Goal: Information Seeking & Learning: Understand process/instructions

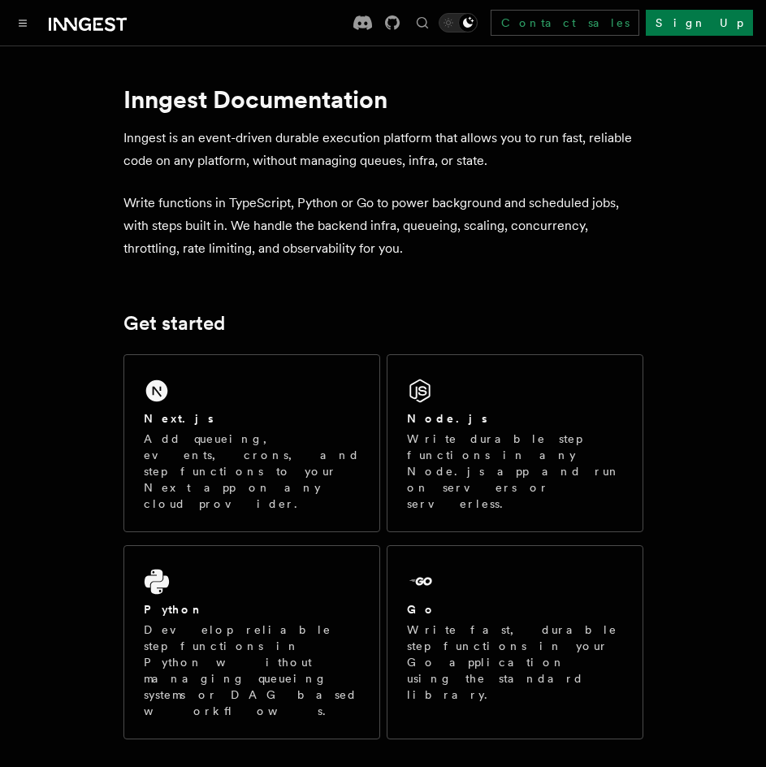
scroll to position [27, 0]
click at [21, 27] on button "Toggle navigation" at bounding box center [23, 23] width 20 height 20
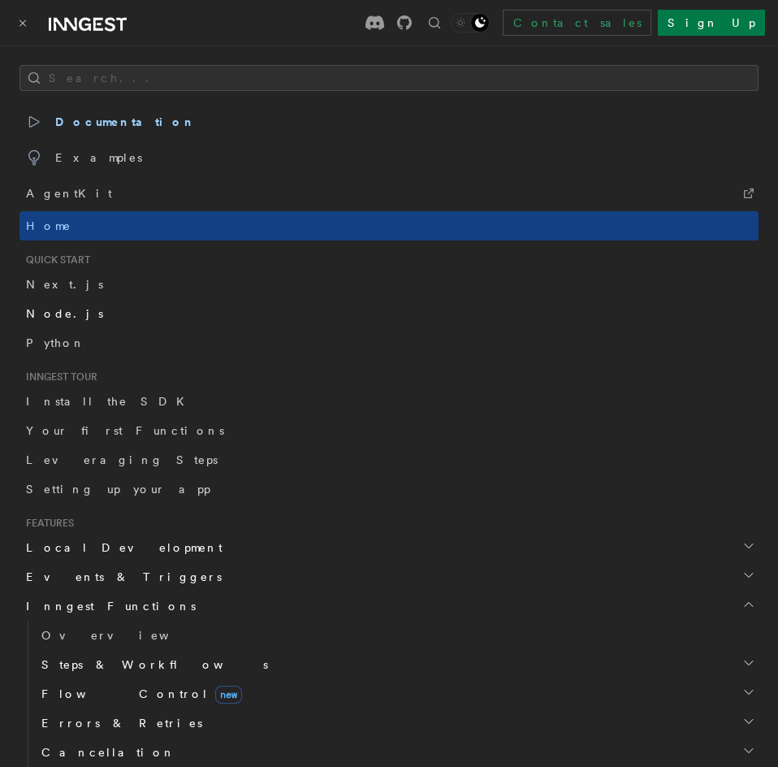
click at [78, 315] on link "Node.js" at bounding box center [389, 313] width 739 height 29
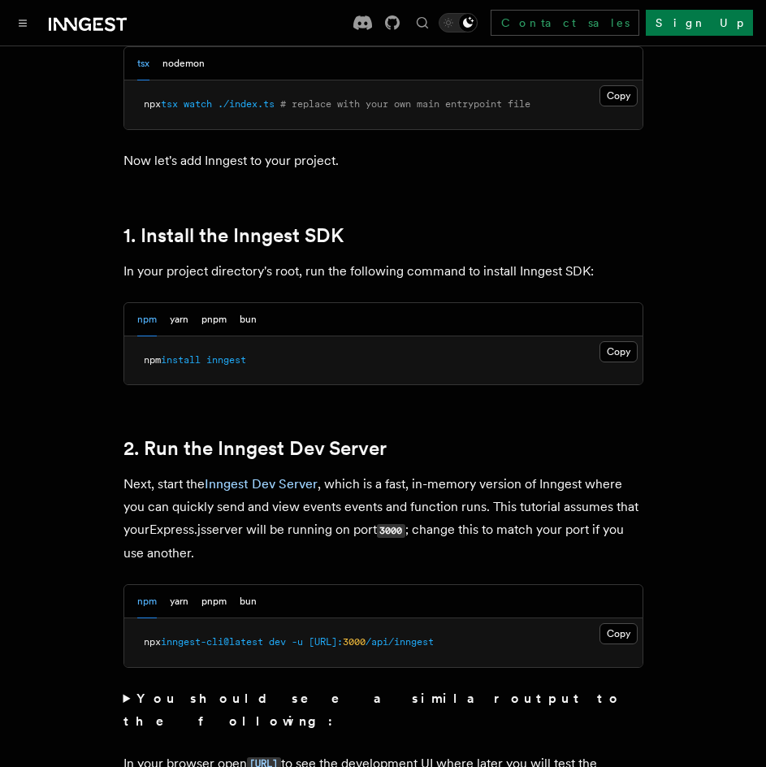
scroll to position [975, 0]
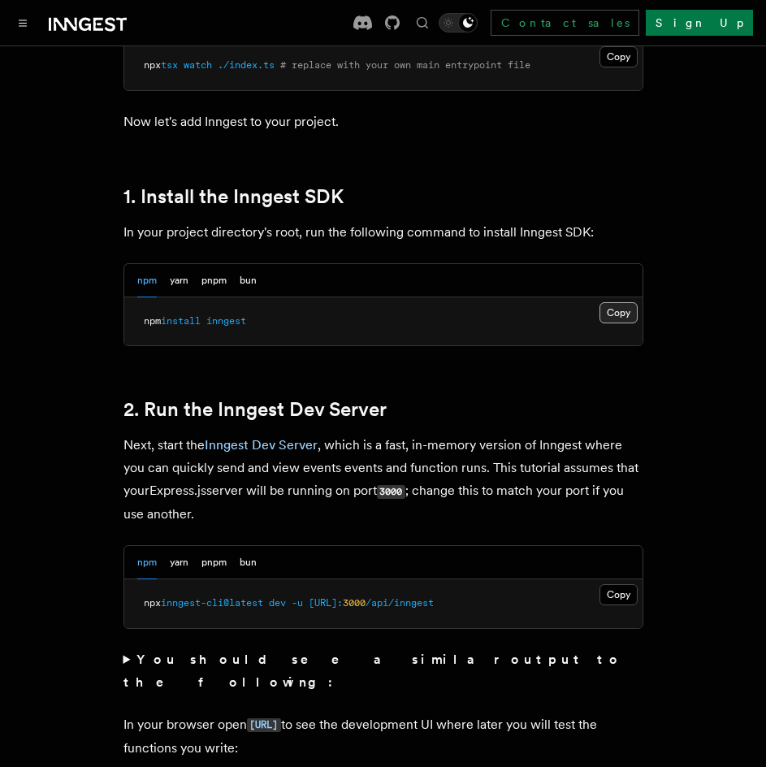
click at [610, 311] on button "Copy Copied" at bounding box center [619, 312] width 38 height 21
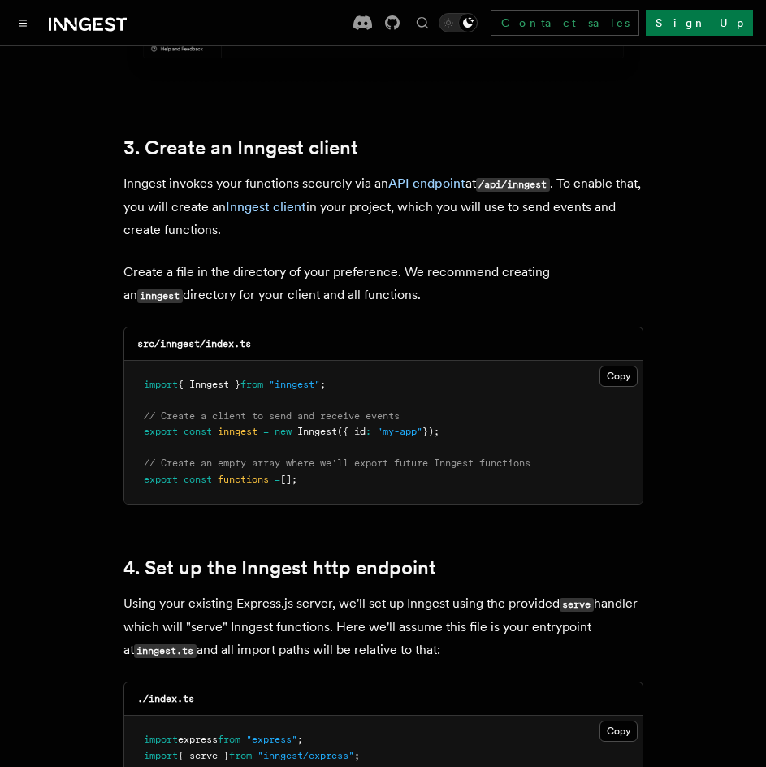
scroll to position [2031, 0]
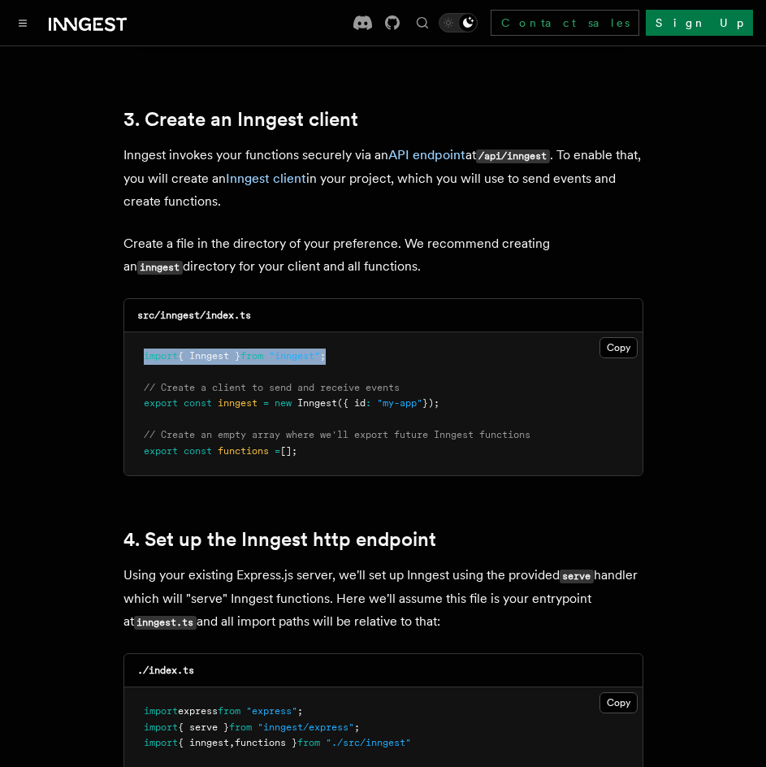
drag, startPoint x: 145, startPoint y: 335, endPoint x: 371, endPoint y: 341, distance: 225.2
type textarea "**********"
click at [371, 341] on pre "import { Inngest } from "inngest" ; // Create a client to send and receive even…" at bounding box center [383, 404] width 518 height 144
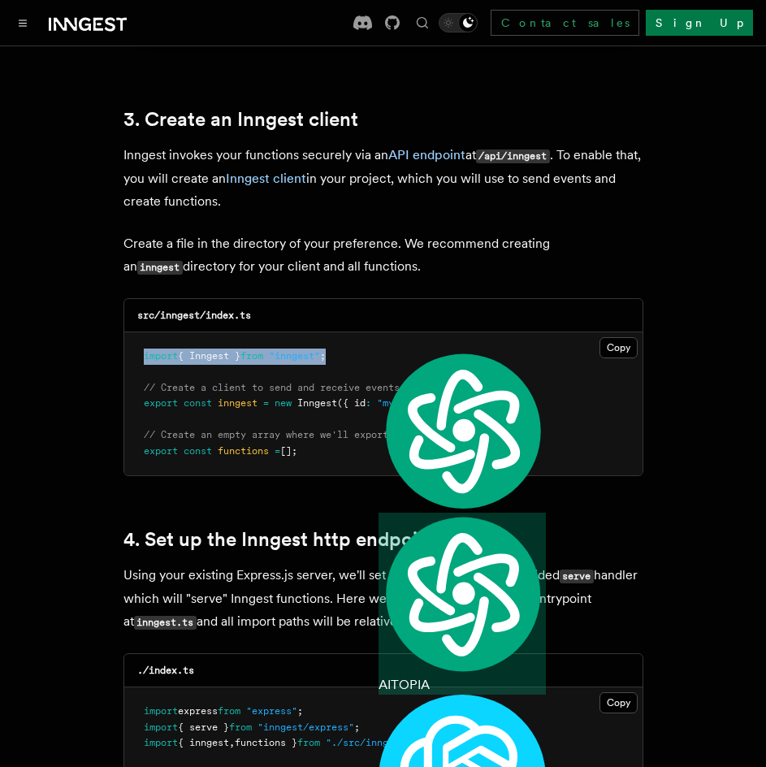
copy span "import { Inngest } from "inngest" ;"
drag, startPoint x: 139, startPoint y: 362, endPoint x: 469, endPoint y: 385, distance: 330.7
click at [469, 385] on pre "import { Inngest } from "inngest" ; // Create a client to send and receive even…" at bounding box center [383, 404] width 518 height 144
copy code "// Create a client to send and receive events export const inngest = new Innges…"
drag, startPoint x: 137, startPoint y: 410, endPoint x: 328, endPoint y: 437, distance: 193.7
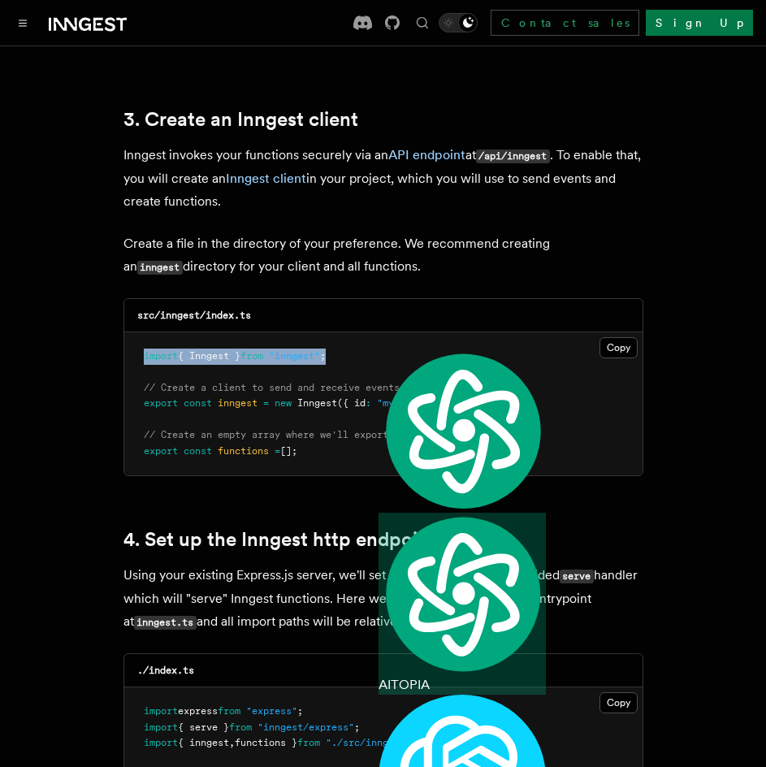
click at [328, 437] on pre "import { Inngest } from "inngest" ; // Create a client to send and receive even…" at bounding box center [383, 404] width 518 height 144
copy code "// Create an empty array where we'll export future Inngest functions export con…"
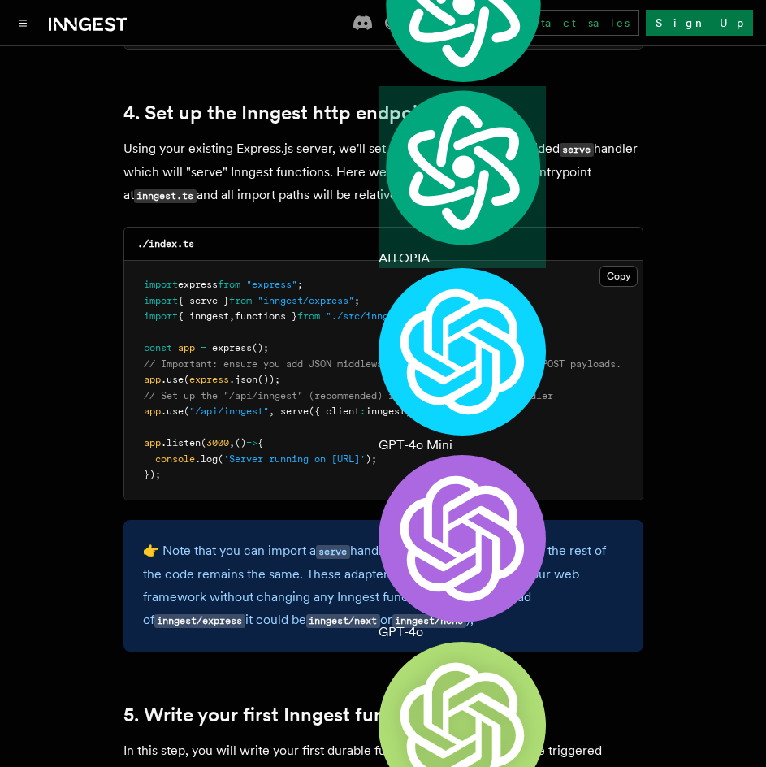
scroll to position [2519, 0]
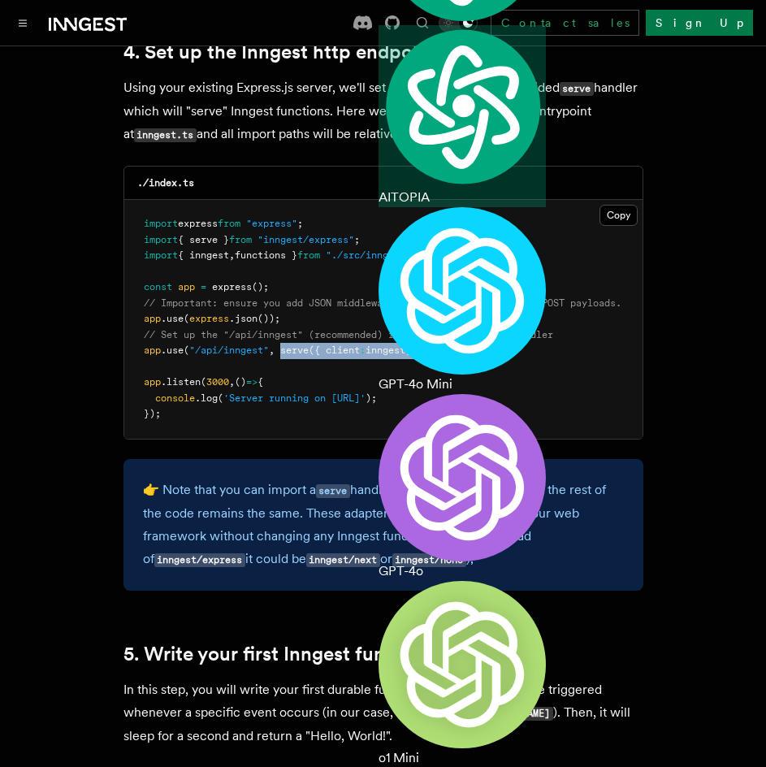
drag, startPoint x: 283, startPoint y: 331, endPoint x: 500, endPoint y: 335, distance: 217.0
click at [500, 335] on pre "import express from "express" ; import { serve } from "inngest/express" ; impor…" at bounding box center [383, 319] width 518 height 239
copy span "serve ({ client : inngest , functions })"
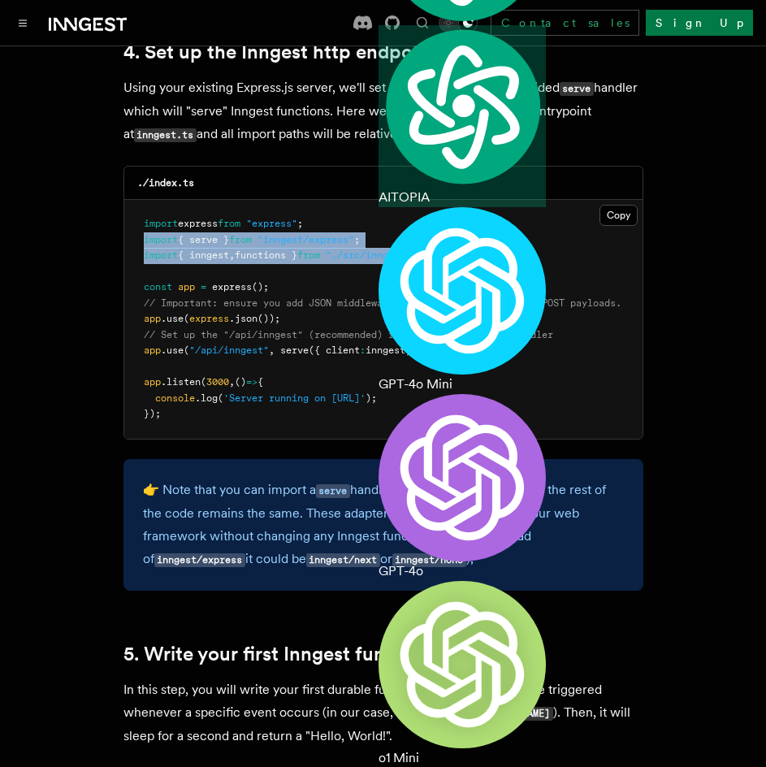
drag, startPoint x: 144, startPoint y: 219, endPoint x: 444, endPoint y: 237, distance: 301.2
click at [444, 237] on pre "import express from "express" ; import { serve } from "inngest/express" ; impor…" at bounding box center [383, 319] width 518 height 239
copy code "import { serve } from "inngest/express" ; import { inngest , functions } from "…"
